Goal: Task Accomplishment & Management: Use online tool/utility

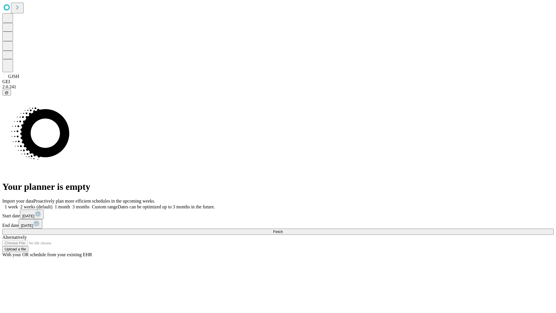
click at [283, 229] on span "Fetch" at bounding box center [278, 231] width 10 height 4
